Goal: Information Seeking & Learning: Compare options

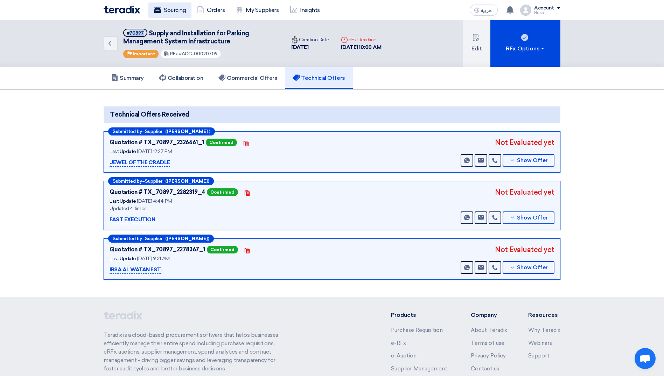
click at [173, 9] on link "Sourcing" at bounding box center [169, 9] width 43 height 15
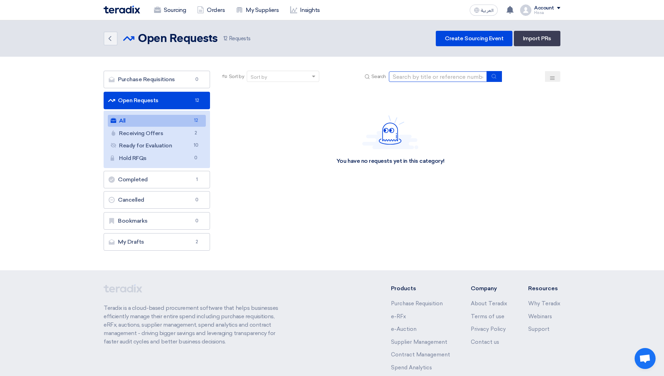
click at [466, 79] on input at bounding box center [438, 76] width 98 height 10
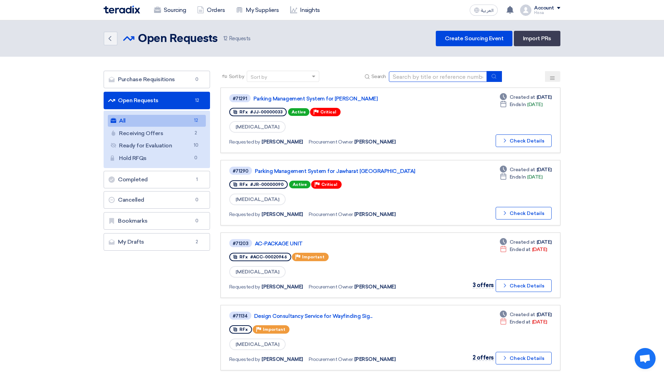
paste input "71282"
type input "71282"
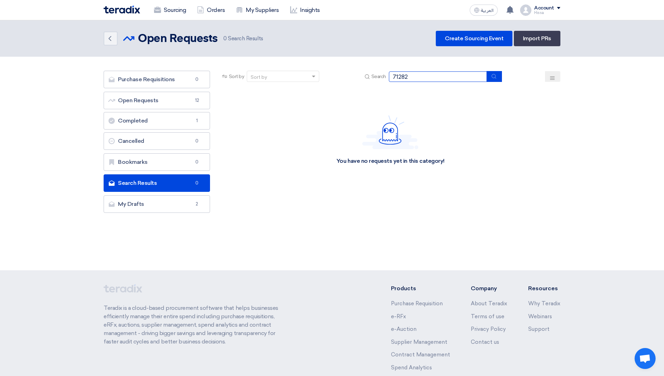
drag, startPoint x: 440, startPoint y: 78, endPoint x: 382, endPoint y: 79, distance: 58.1
click at [382, 79] on div "Search 71282" at bounding box center [432, 76] width 139 height 11
click at [164, 14] on link "Sourcing" at bounding box center [169, 9] width 43 height 15
click at [170, 12] on link "Sourcing" at bounding box center [169, 9] width 43 height 15
click at [179, 14] on link "Sourcing" at bounding box center [169, 9] width 43 height 15
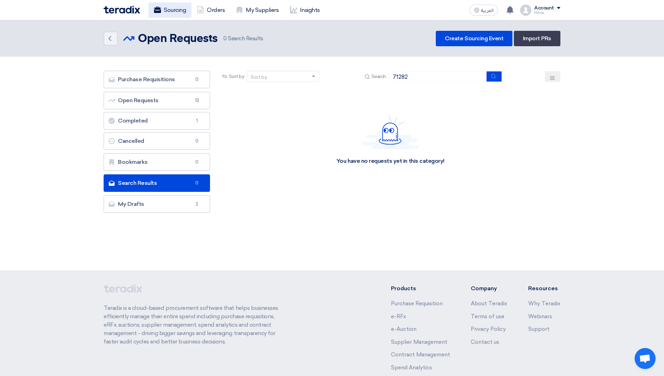
click at [185, 9] on link "Sourcing" at bounding box center [169, 9] width 43 height 15
click at [164, 97] on link "Open Requests Open Requests 12" at bounding box center [157, 100] width 106 height 17
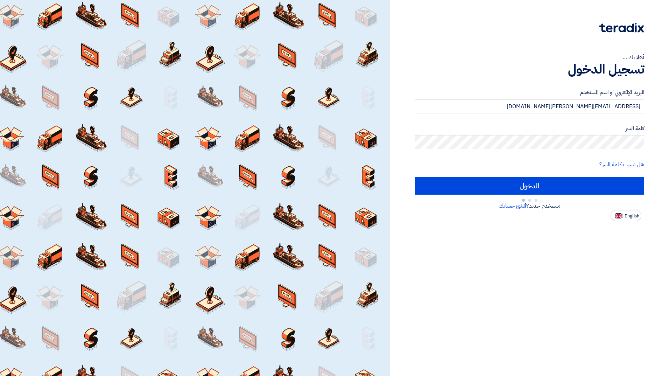
type input "Sign in"
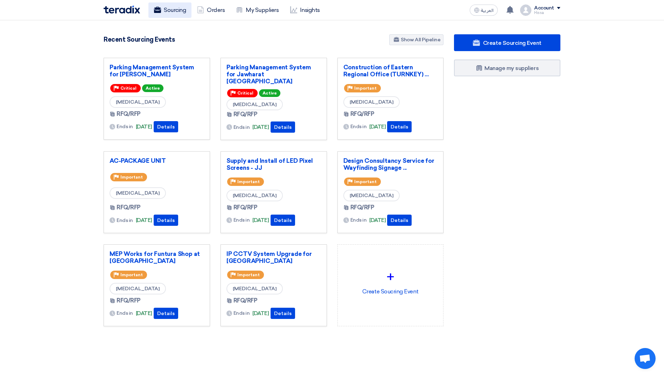
click at [173, 9] on link "Sourcing" at bounding box center [169, 9] width 43 height 15
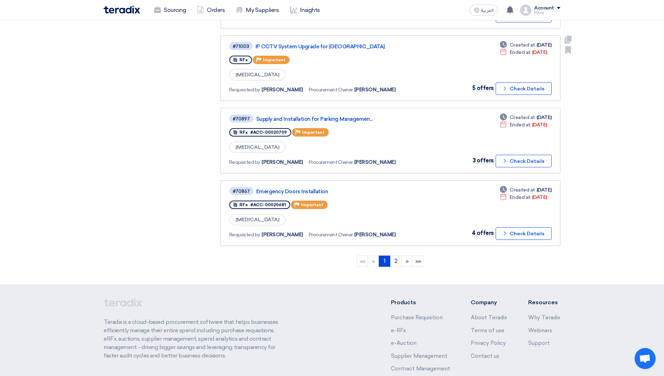
scroll to position [560, 0]
click at [305, 190] on link "Emergency Doors Installation" at bounding box center [343, 190] width 175 height 6
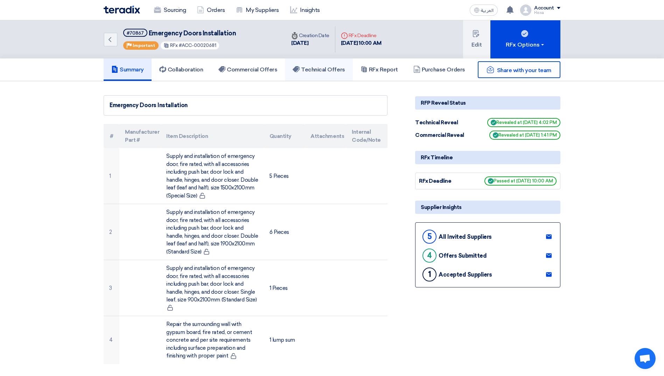
click at [321, 78] on link "Technical Offers" at bounding box center [319, 69] width 68 height 22
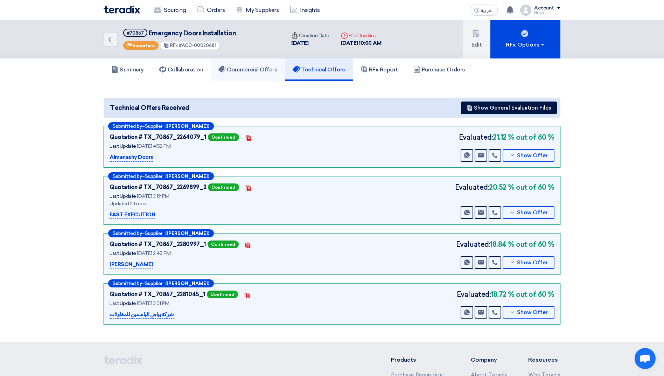
click at [244, 65] on link "Commercial Offers" at bounding box center [248, 69] width 74 height 22
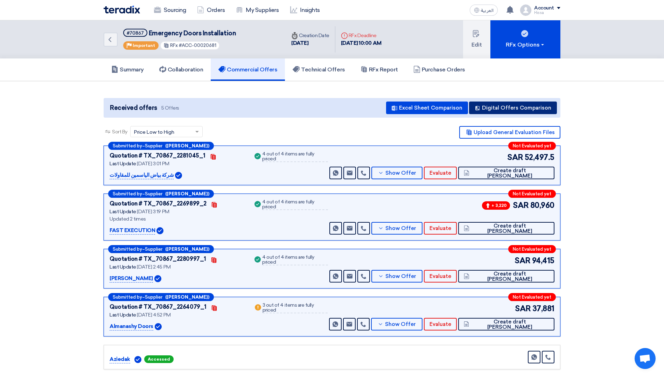
click at [532, 107] on button "Digital Offers Comparison" at bounding box center [513, 107] width 88 height 13
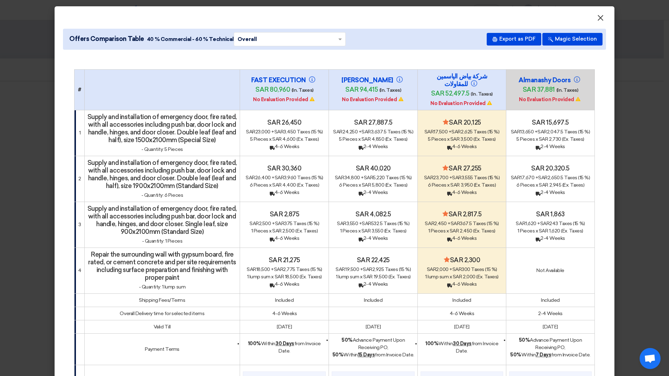
click at [597, 19] on span "×" at bounding box center [600, 20] width 7 height 14
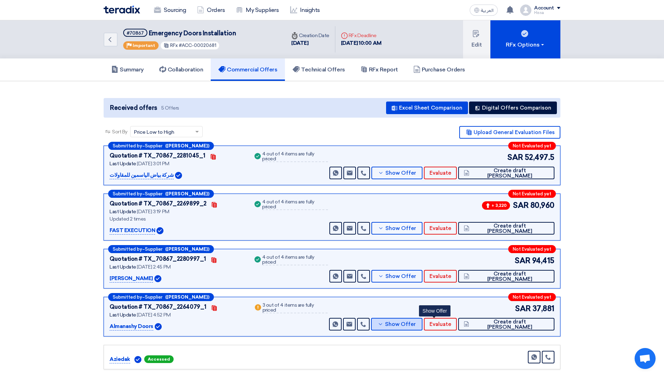
click at [416, 326] on span "Show Offer" at bounding box center [400, 323] width 31 height 5
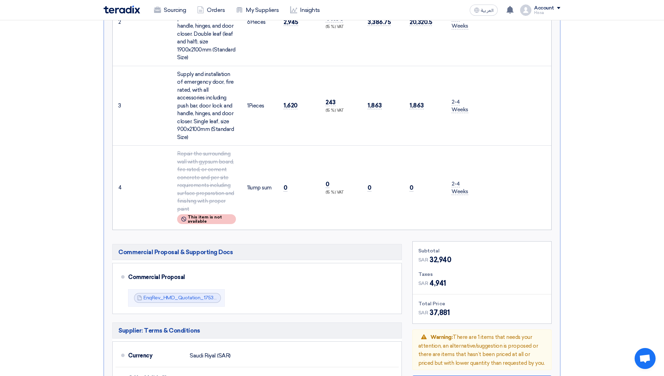
scroll to position [525, 0]
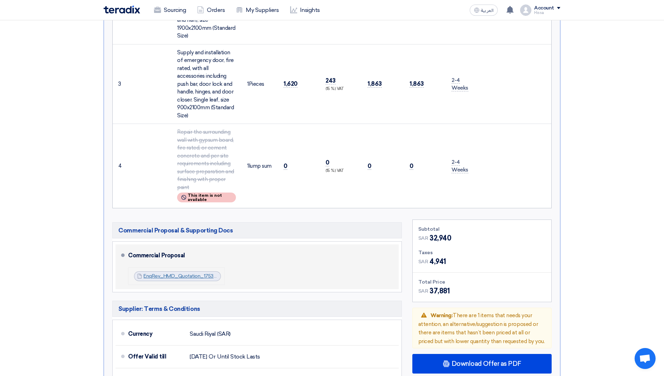
click at [197, 275] on link "EnqRev_HMD_Quotation_1753969735464.pdf" at bounding box center [196, 276] width 106 height 6
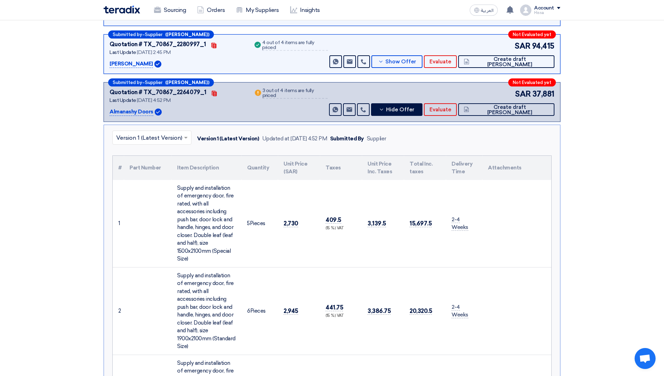
scroll to position [210, 0]
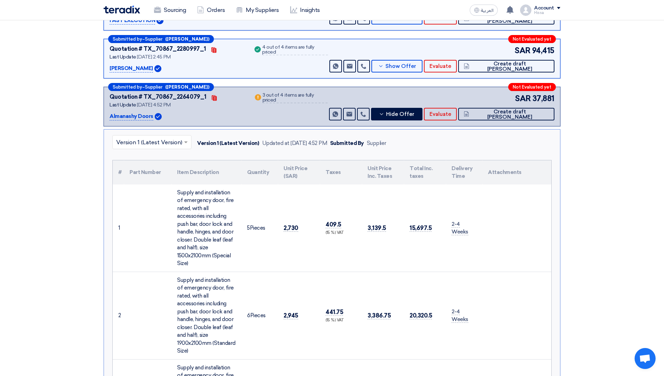
drag, startPoint x: 108, startPoint y: 116, endPoint x: 151, endPoint y: 118, distance: 43.8
click at [151, 118] on div "Submitted by – Supplier (Usama Elwahy) Not Evaluated yet Quotation # TX_70867_2…" at bounding box center [332, 107] width 457 height 40
copy p "Almanashy Doors"
click at [413, 113] on button "Hide Offer" at bounding box center [396, 114] width 51 height 13
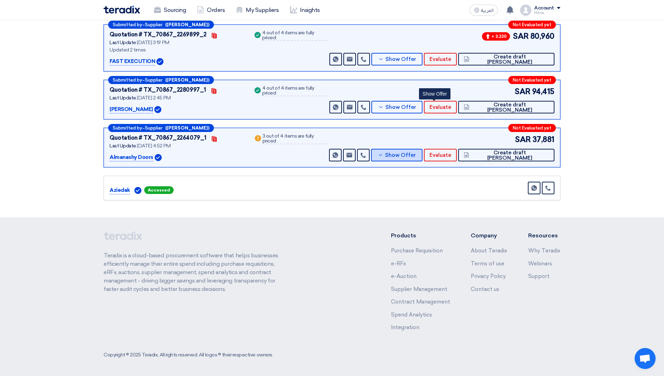
scroll to position [0, 0]
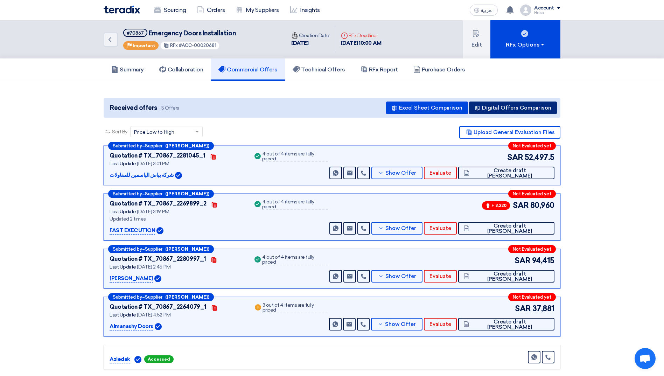
click at [508, 107] on button "Digital Offers Comparison" at bounding box center [513, 107] width 88 height 13
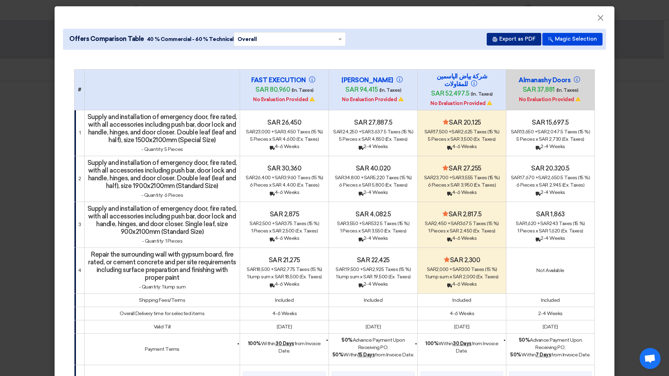
click at [510, 39] on button "Export as PDF" at bounding box center [514, 39] width 55 height 13
click at [598, 19] on span "×" at bounding box center [600, 20] width 7 height 14
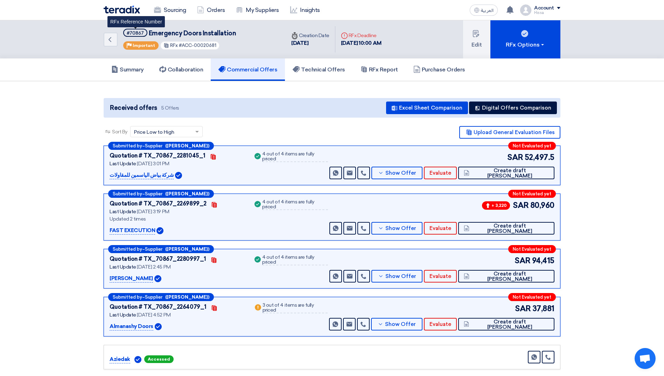
click at [136, 31] on div "#70867" at bounding box center [135, 33] width 17 height 5
copy div "70867"
drag, startPoint x: 233, startPoint y: 32, endPoint x: 148, endPoint y: 30, distance: 85.7
click at [149, 30] on span "Emergency Doors Installation" at bounding box center [192, 33] width 87 height 8
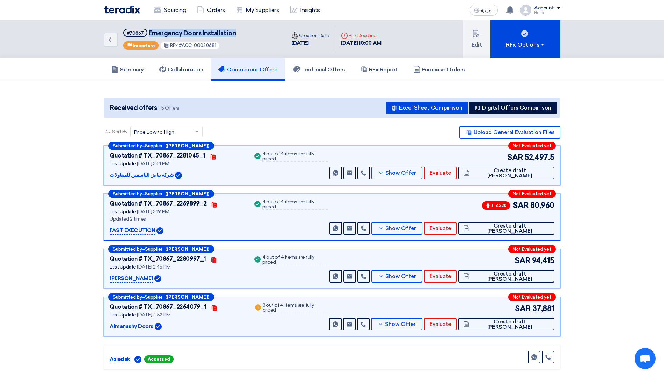
copy span "Emergency Doors Installation"
click at [451, 170] on span "Evaluate" at bounding box center [440, 172] width 22 height 5
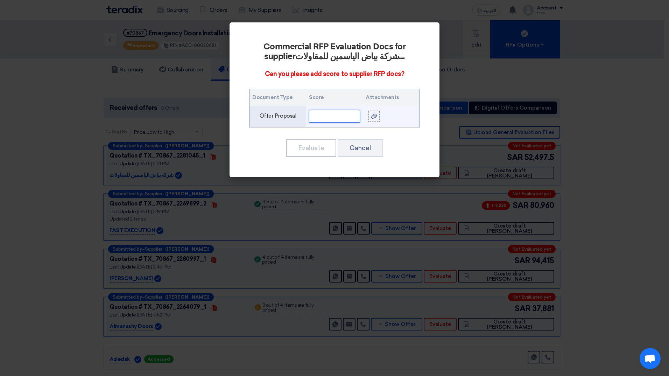
click at [341, 115] on input "text" at bounding box center [334, 116] width 51 height 13
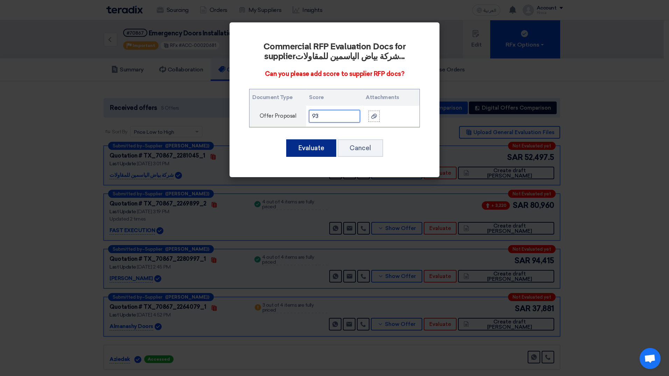
type input "93"
click at [320, 150] on button "Evaluate" at bounding box center [311, 147] width 50 height 17
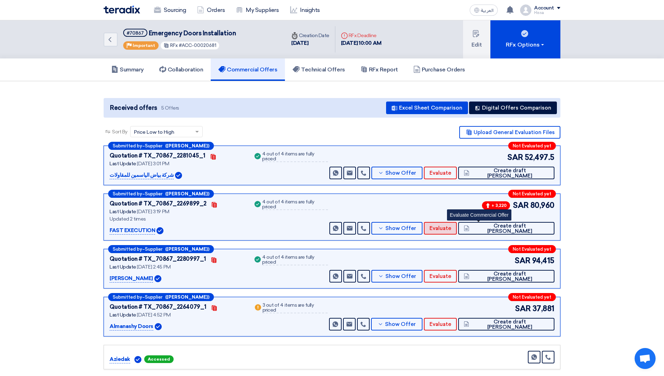
click at [451, 228] on span "Evaluate" at bounding box center [440, 228] width 22 height 5
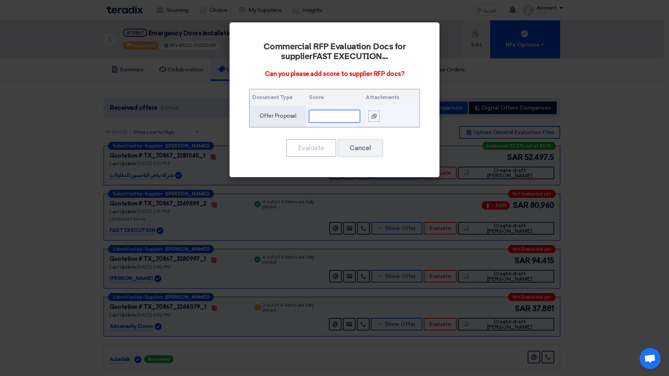
click at [332, 121] on input "text" at bounding box center [334, 116] width 51 height 13
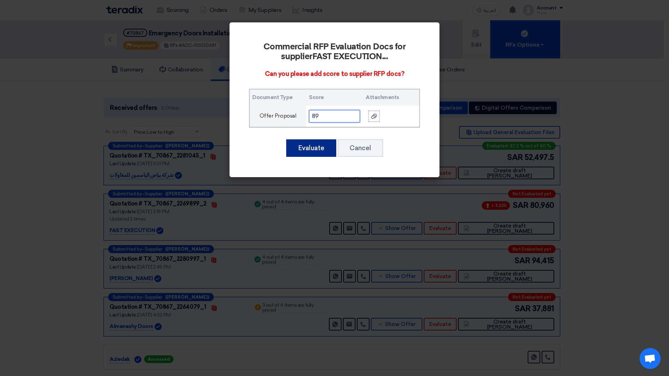
type input "89"
click at [321, 151] on button "Evaluate" at bounding box center [311, 147] width 50 height 17
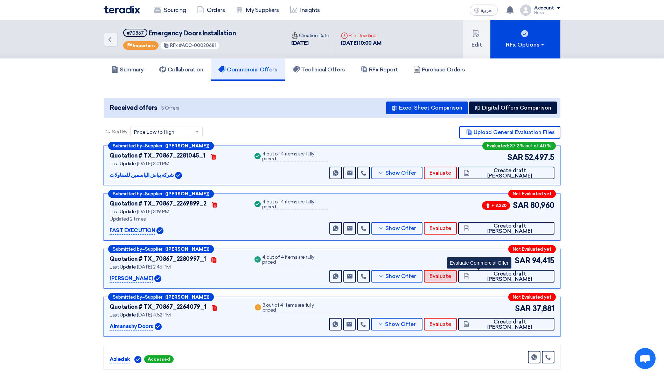
click at [457, 273] on button "Evaluate" at bounding box center [440, 276] width 33 height 13
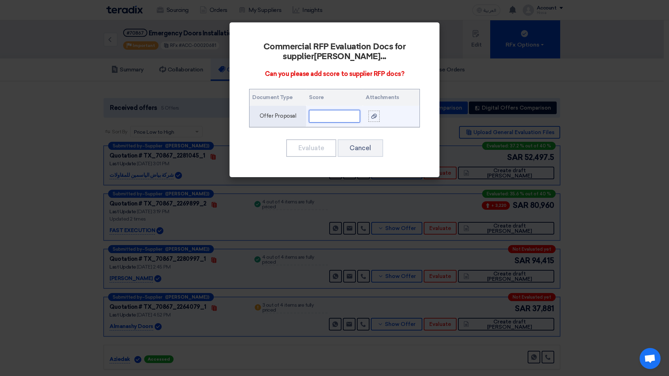
click at [351, 118] on input "text" at bounding box center [334, 116] width 51 height 13
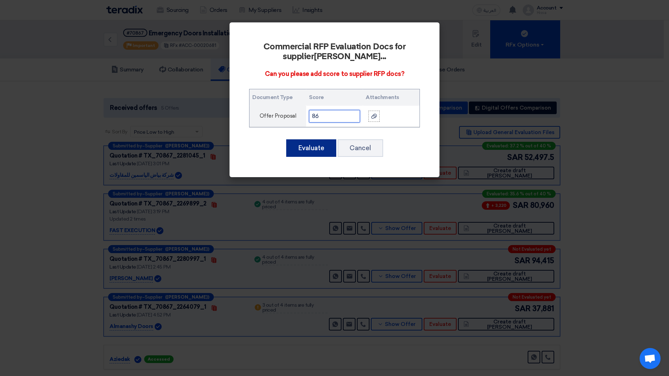
type input "86"
click at [327, 149] on button "Evaluate" at bounding box center [311, 147] width 50 height 17
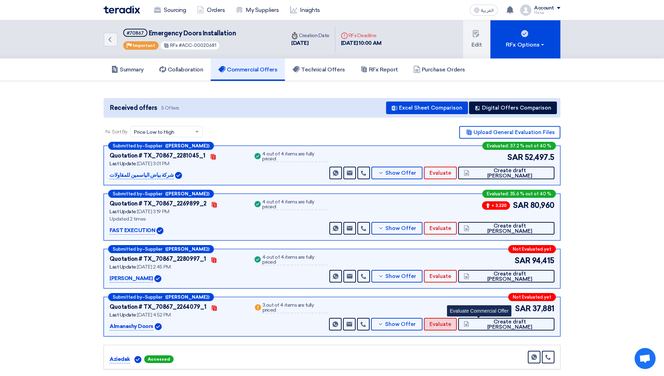
click at [451, 324] on span "Evaluate" at bounding box center [440, 323] width 22 height 5
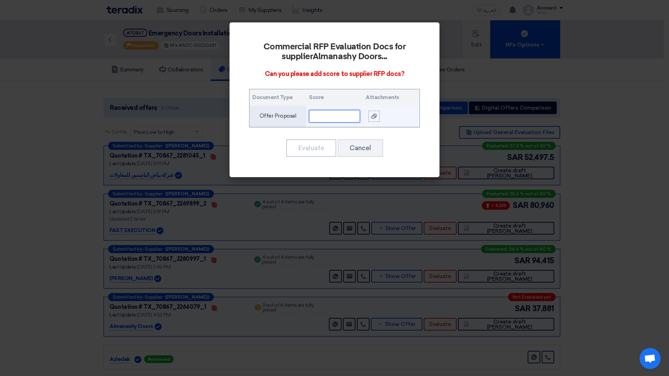
click at [334, 116] on input "text" at bounding box center [334, 116] width 51 height 13
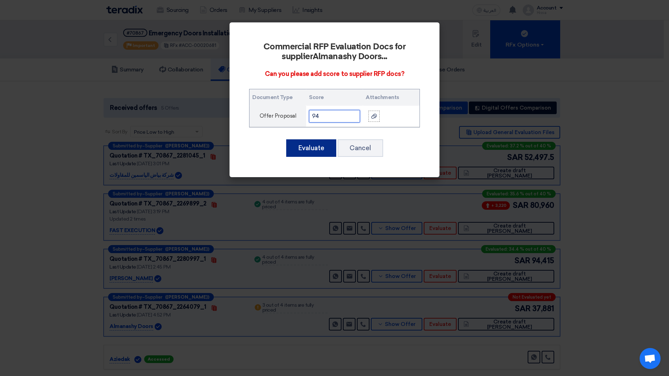
type input "94"
click at [316, 148] on button "Evaluate" at bounding box center [311, 147] width 50 height 17
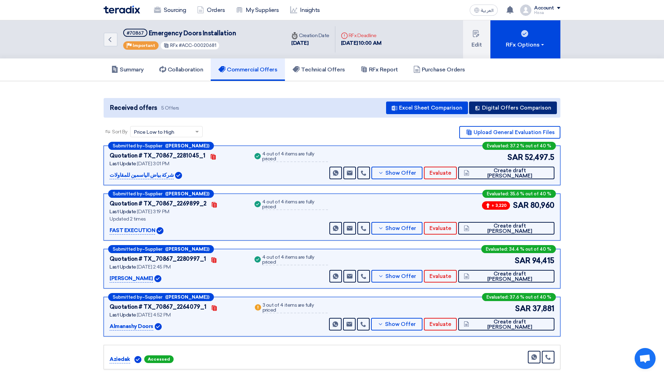
click at [503, 109] on button "Digital Offers Comparison" at bounding box center [513, 107] width 88 height 13
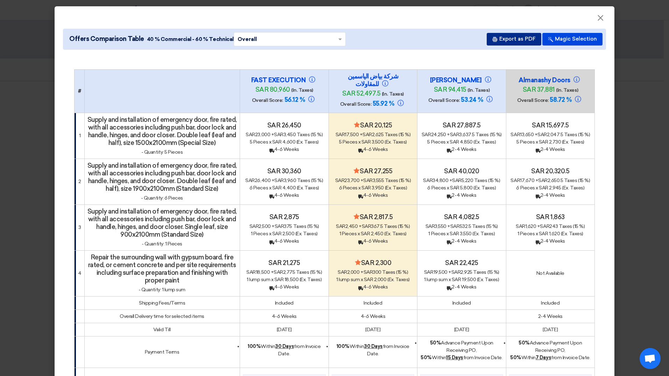
click at [516, 40] on button "Export as PDF" at bounding box center [514, 39] width 55 height 13
click at [506, 33] on button "Export as PDF" at bounding box center [514, 39] width 55 height 13
click at [516, 38] on button "Export as PDF" at bounding box center [514, 39] width 55 height 13
click at [520, 37] on button "Export as PDF" at bounding box center [514, 39] width 55 height 13
click at [597, 20] on span "×" at bounding box center [600, 20] width 7 height 14
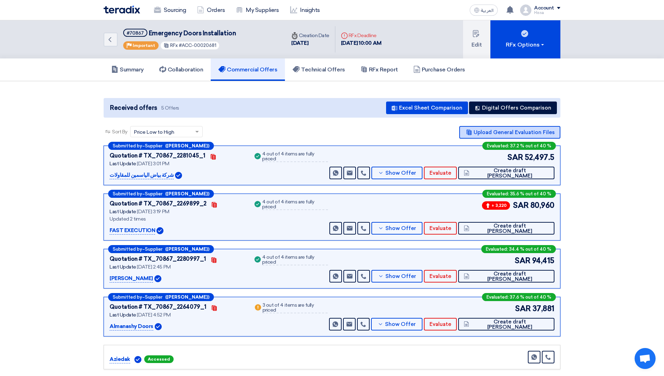
click at [526, 132] on button "Upload General Evaluation Files" at bounding box center [509, 132] width 101 height 13
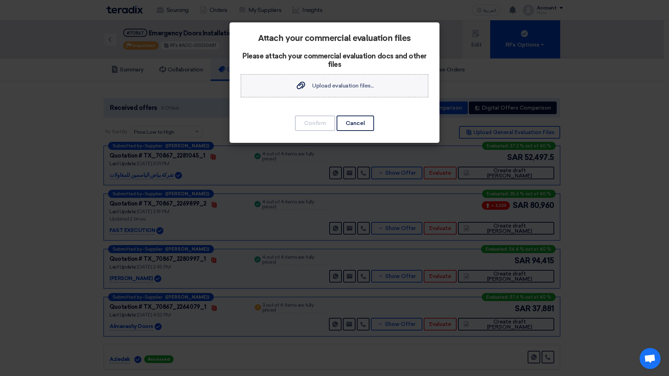
click at [343, 85] on span "Upload evaluation files..." at bounding box center [343, 85] width 62 height 7
click at [0, 0] on input "Upload evaluation files... Upload evaluation files..." at bounding box center [0, 0] width 0 height 0
click at [363, 122] on button "Cancel" at bounding box center [355, 122] width 37 height 15
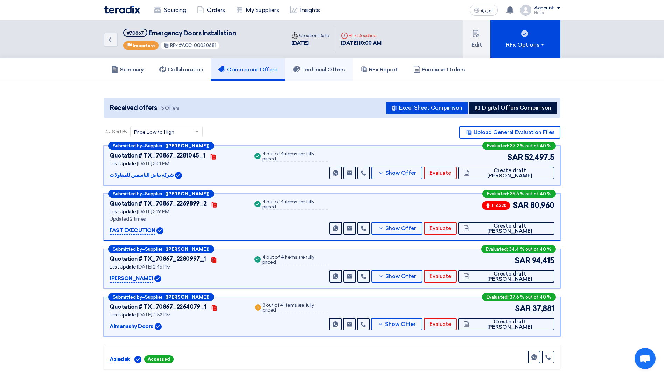
click at [336, 72] on h5 "Technical Offers" at bounding box center [318, 69] width 52 height 7
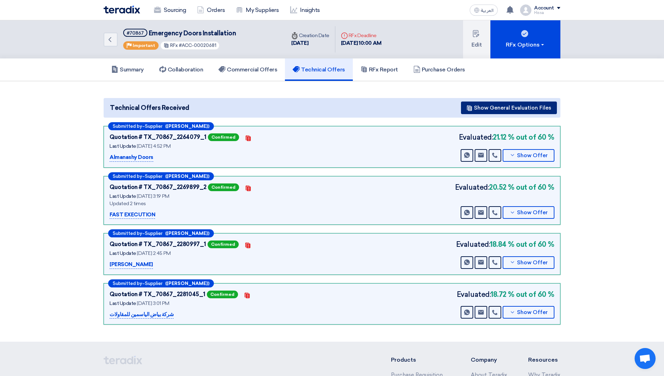
click at [526, 106] on button "Show General Evaluation Files" at bounding box center [509, 107] width 96 height 13
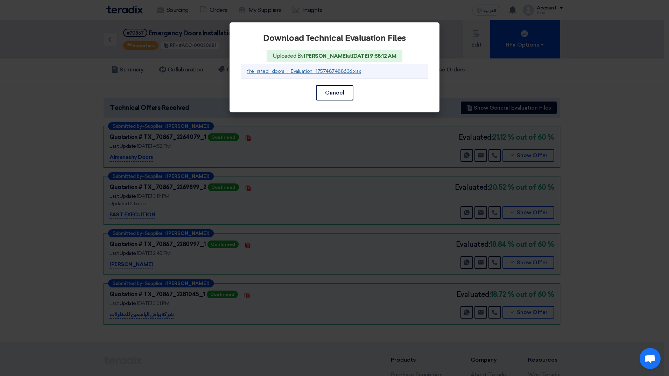
click at [302, 72] on link "fire_rated_doors__Evaluation_1757487488636.xlsx" at bounding box center [304, 71] width 114 height 6
click at [337, 97] on button "Cancel" at bounding box center [334, 92] width 37 height 15
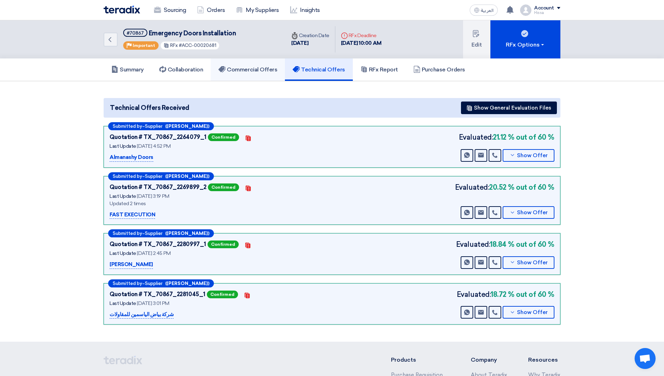
click at [263, 72] on h5 "Commercial Offers" at bounding box center [247, 69] width 59 height 7
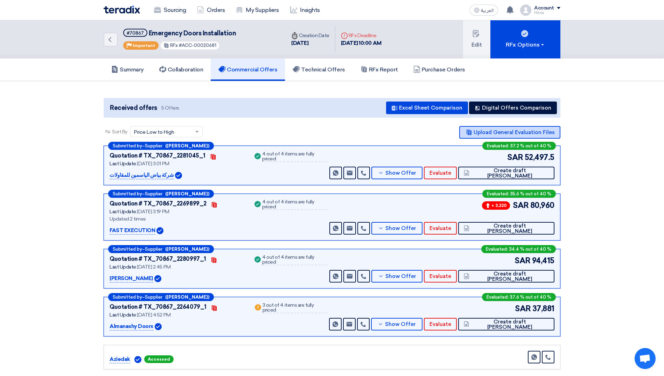
click at [504, 129] on button "Upload General Evaluation Files" at bounding box center [509, 132] width 101 height 13
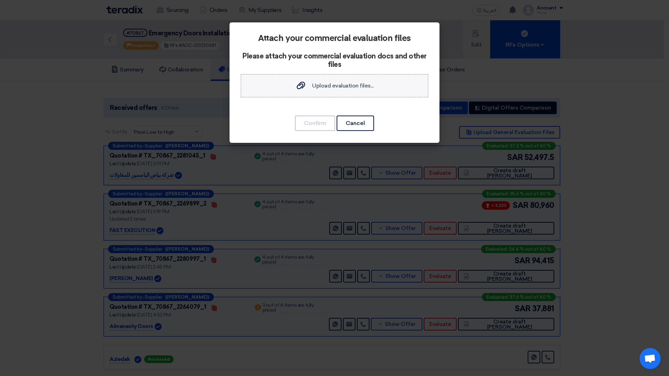
click at [321, 84] on span "Upload evaluation files..." at bounding box center [343, 85] width 62 height 7
click at [0, 0] on input "Upload evaluation files... Upload evaluation files..." at bounding box center [0, 0] width 0 height 0
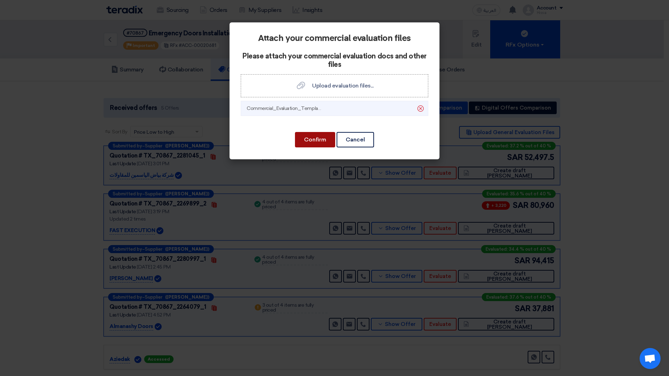
click at [322, 140] on button "Confirm" at bounding box center [315, 139] width 40 height 15
